Goal: Find specific page/section: Find specific page/section

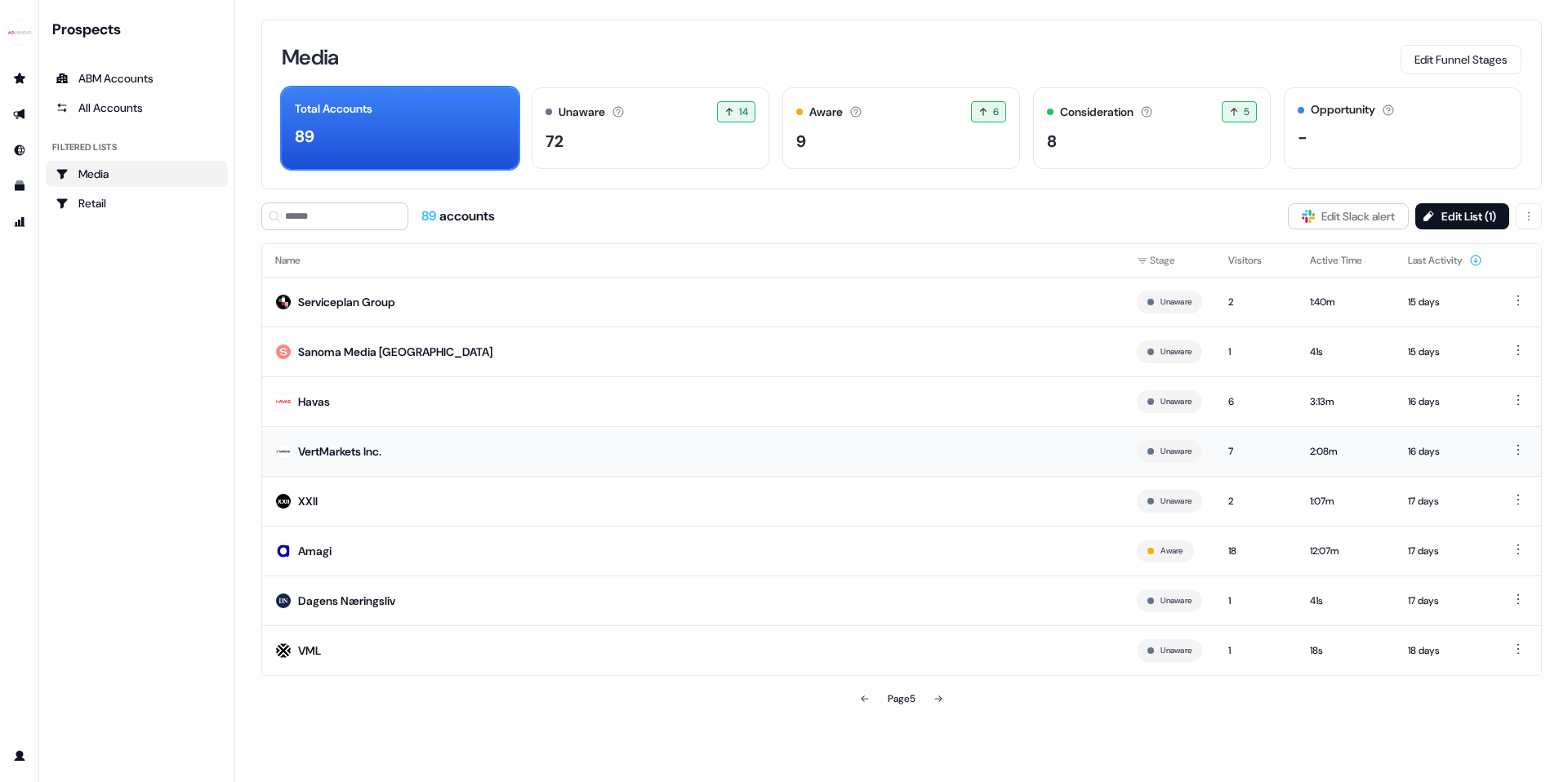
click at [361, 447] on div "VertMarkets Inc." at bounding box center [339, 451] width 83 height 16
click at [318, 499] on td "XXII" at bounding box center [693, 501] width 862 height 50
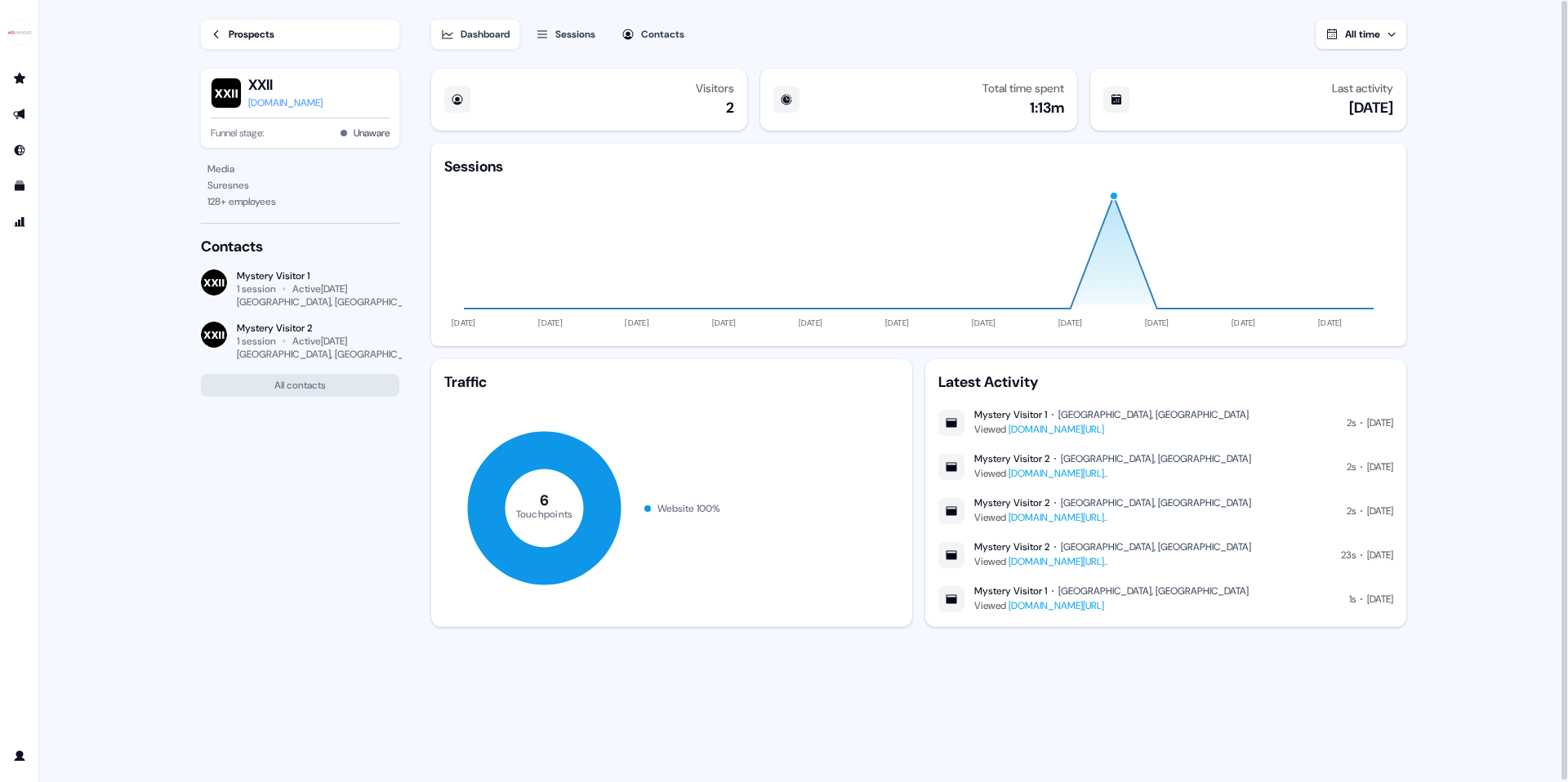
click at [252, 274] on div "Mystery Visitor 1" at bounding box center [318, 276] width 162 height 13
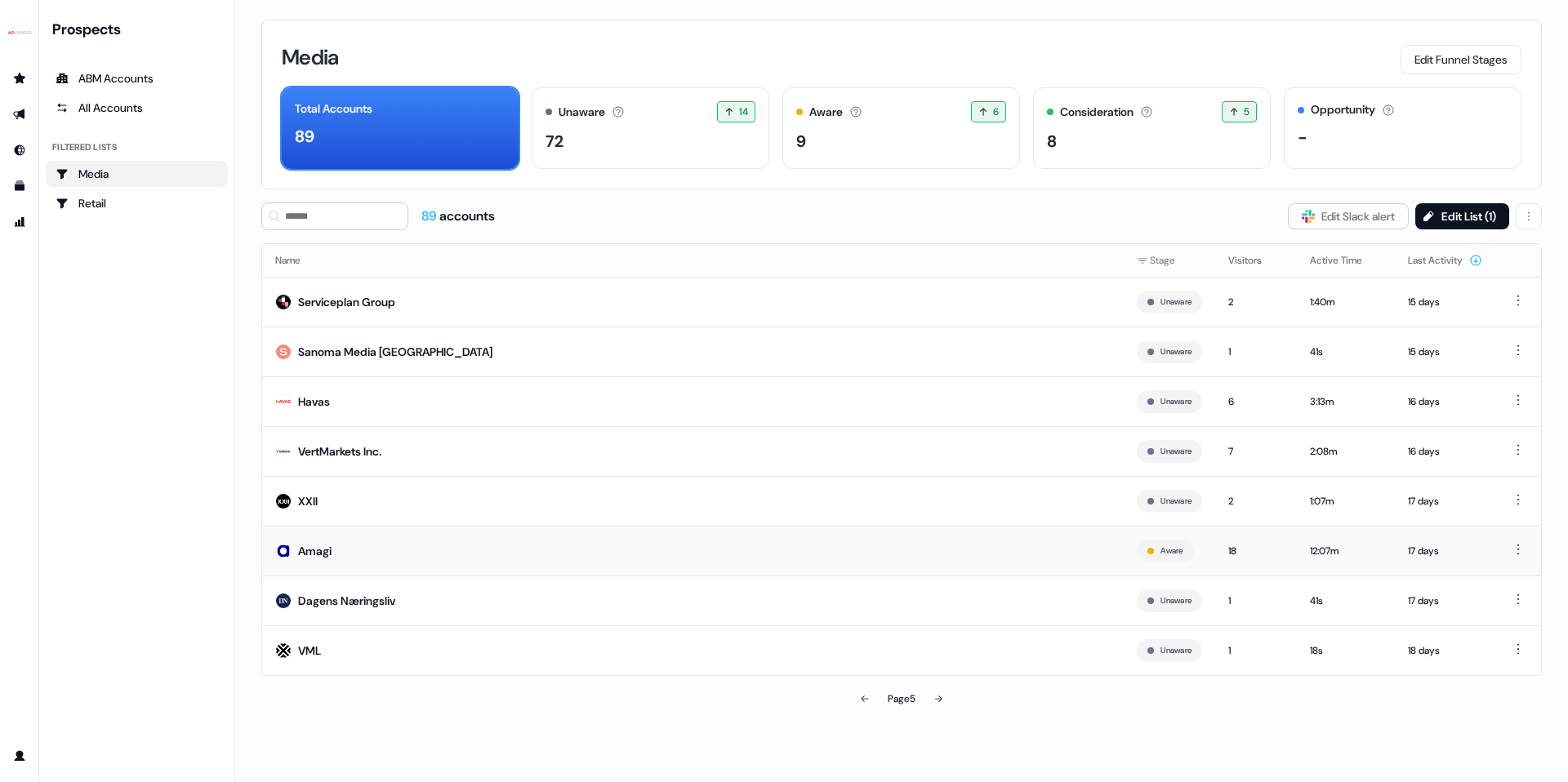
click at [322, 552] on div "Amagi" at bounding box center [314, 552] width 33 height 16
click at [327, 598] on div "Dagens Næringsliv" at bounding box center [346, 601] width 97 height 16
click at [335, 598] on div "Dagens Næringsliv" at bounding box center [346, 601] width 97 height 16
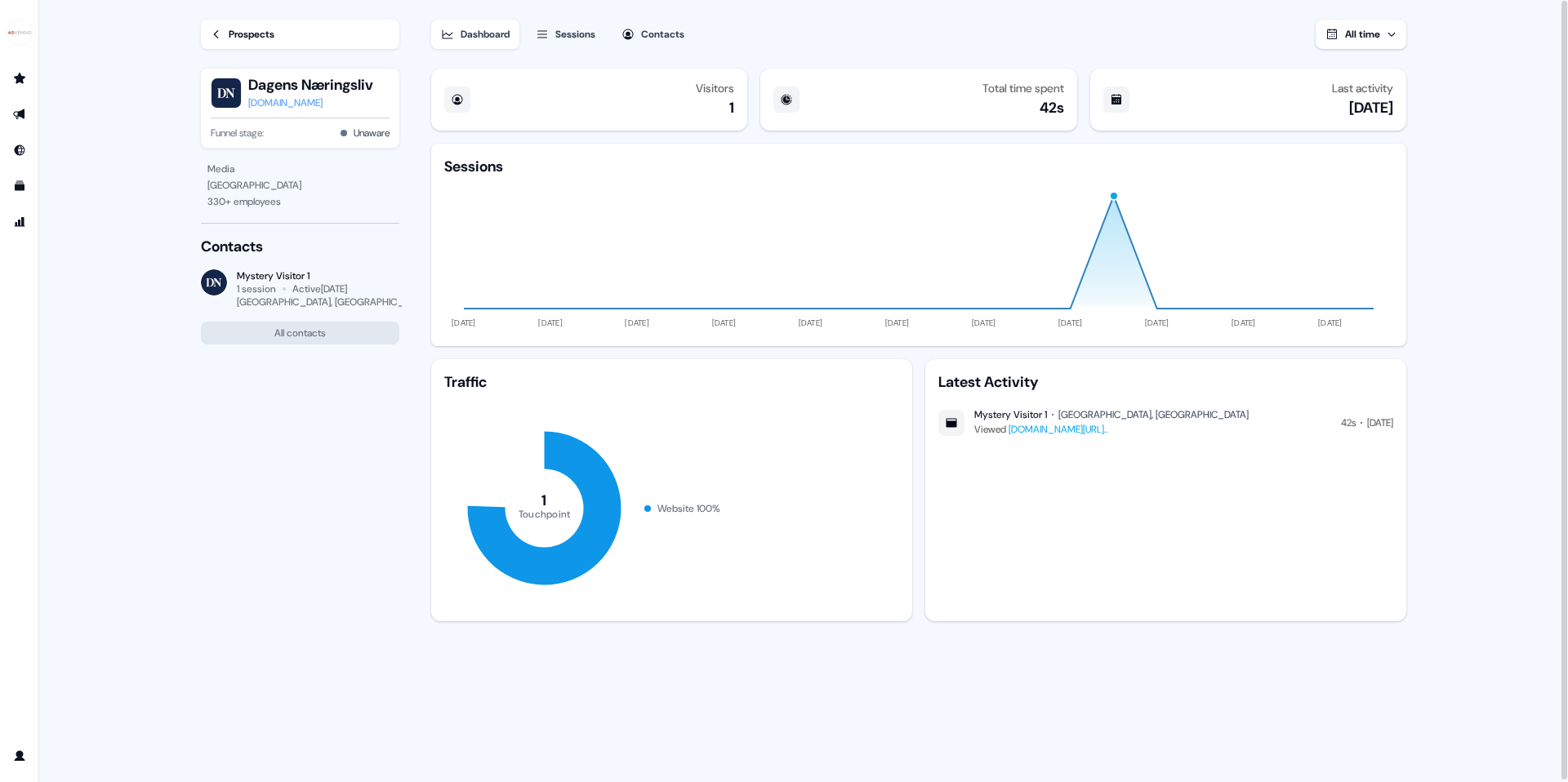
click at [257, 100] on div "[DOMAIN_NAME]" at bounding box center [310, 103] width 125 height 16
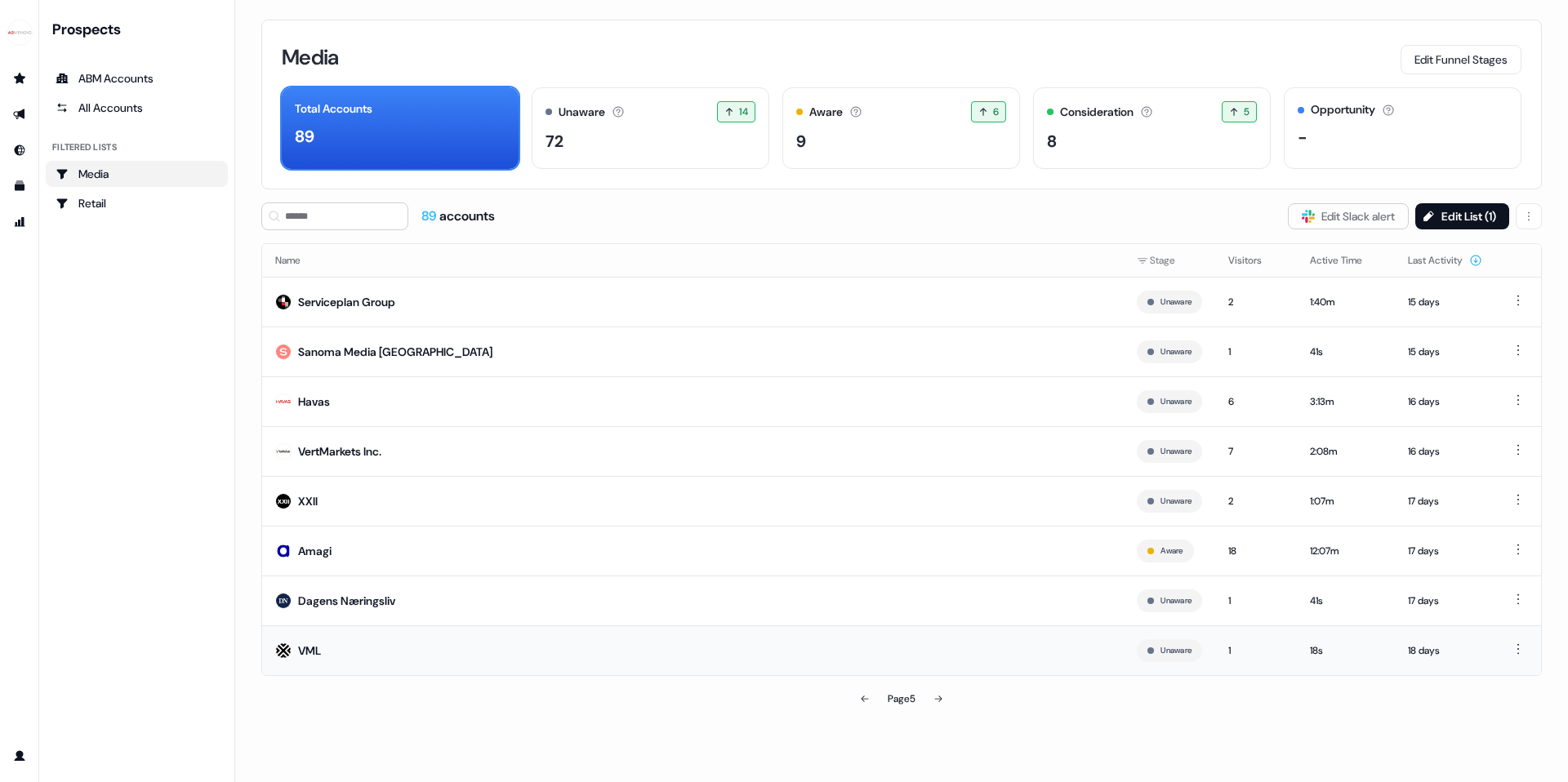
click at [316, 653] on div "VML" at bounding box center [309, 651] width 22 height 16
click at [936, 701] on icon at bounding box center [938, 699] width 10 height 10
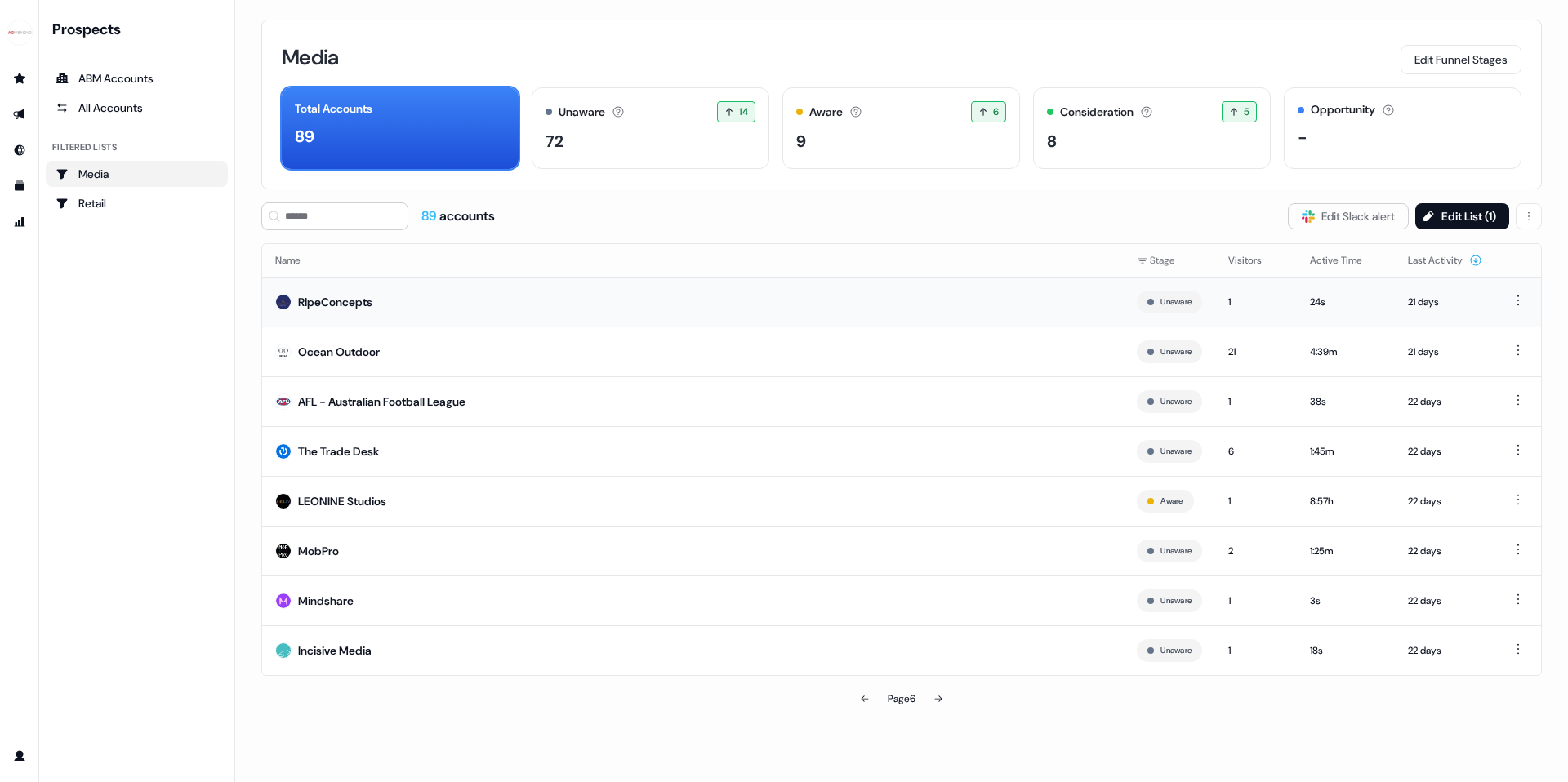
click at [344, 300] on div "RipeConcepts" at bounding box center [335, 302] width 74 height 16
click at [339, 352] on div "Ocean Outdoor" at bounding box center [338, 352] width 82 height 16
click at [352, 456] on div "The Trade Desk" at bounding box center [338, 451] width 81 height 16
click at [325, 500] on div "LEONINE Studios" at bounding box center [342, 501] width 88 height 16
click at [324, 554] on div "MobPro" at bounding box center [318, 552] width 41 height 16
